Goal: Navigation & Orientation: Understand site structure

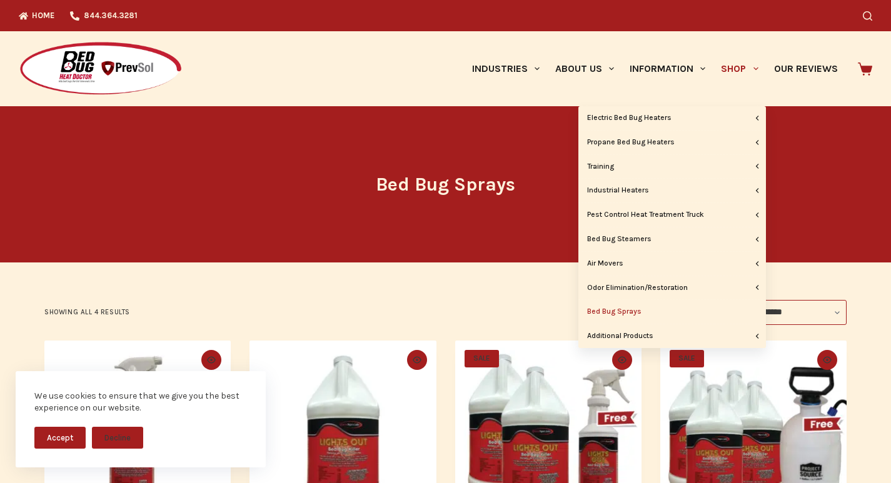
click at [723, 78] on link "Shop" at bounding box center [739, 68] width 53 height 75
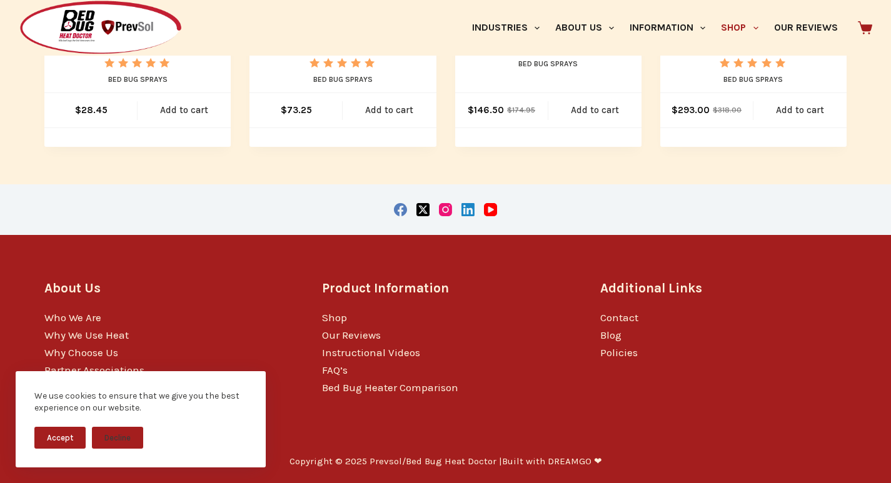
scroll to position [524, 0]
click at [73, 352] on link "Why Choose Us" at bounding box center [81, 352] width 74 height 13
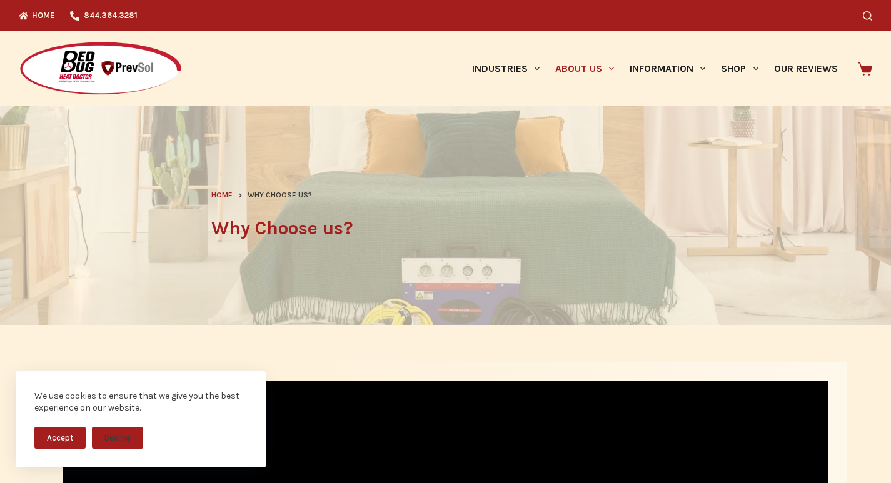
click at [222, 196] on span "Home" at bounding box center [221, 195] width 21 height 9
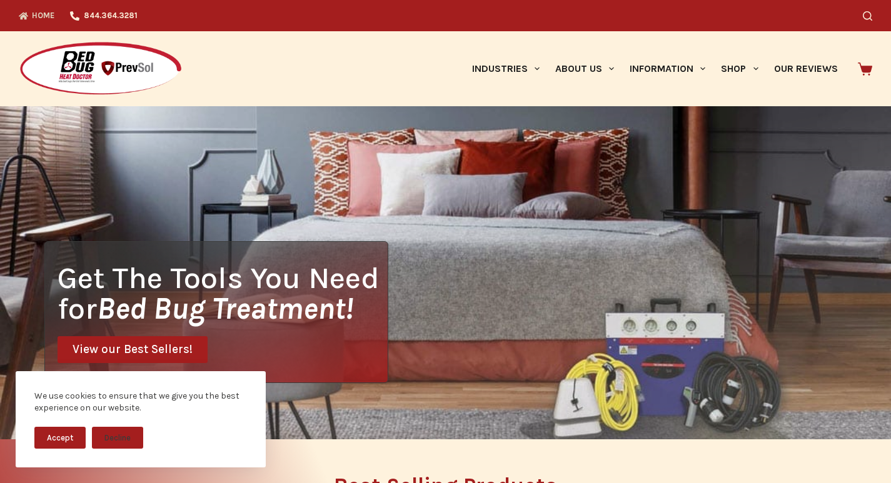
click at [41, 56] on img at bounding box center [101, 69] width 164 height 56
